Goal: Task Accomplishment & Management: Manage account settings

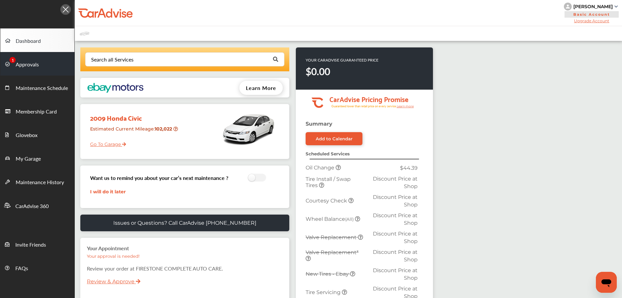
click at [35, 64] on span "Approvals" at bounding box center [27, 64] width 23 height 8
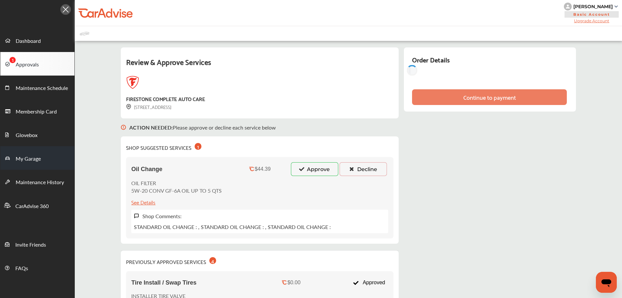
click at [41, 160] on link "My Garage" at bounding box center [37, 158] width 74 height 24
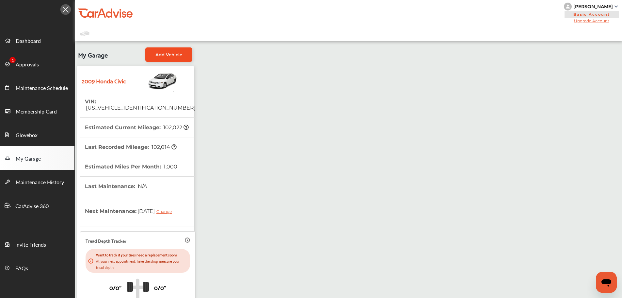
click at [171, 57] on span "Add Vehicle" at bounding box center [169, 54] width 27 height 5
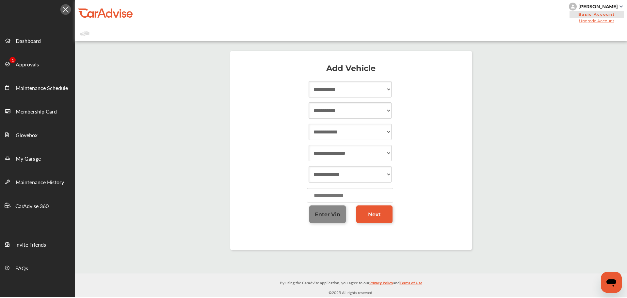
click at [327, 217] on link "Enter Vin" at bounding box center [327, 214] width 37 height 18
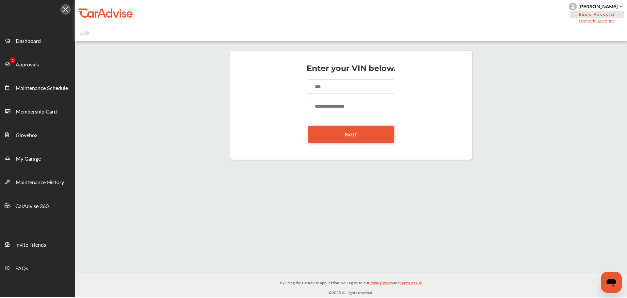
drag, startPoint x: 337, startPoint y: 91, endPoint x: 341, endPoint y: 89, distance: 5.1
click at [337, 91] on input at bounding box center [351, 86] width 86 height 14
type input "**********"
click at [338, 112] on input "number" at bounding box center [351, 106] width 86 height 14
type input "******"
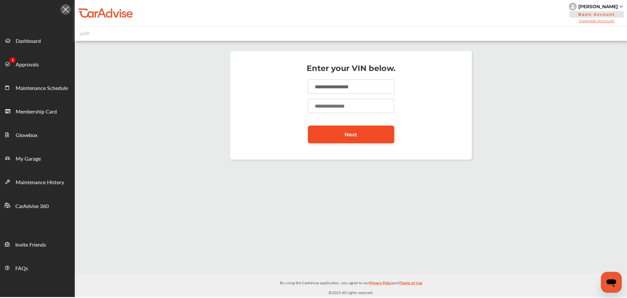
click at [364, 129] on link "Next" at bounding box center [351, 134] width 86 height 18
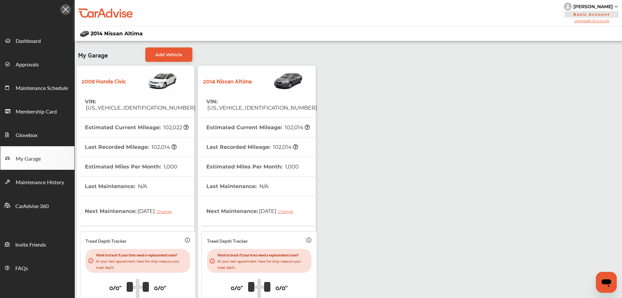
click at [244, 105] on span "[US_VEHICLE_IDENTIFICATION_NUMBER]" at bounding box center [261, 108] width 111 height 6
copy span "[US_VEHICLE_IDENTIFICATION_NUMBER]"
click at [391, 139] on div "My Garage Add Vehicle 2009 Honda Civic VIN : [US_VEHICLE_IDENTIFICATION_NUMBER]…" at bounding box center [349, 205] width 548 height 329
